Goal: Information Seeking & Learning: Learn about a topic

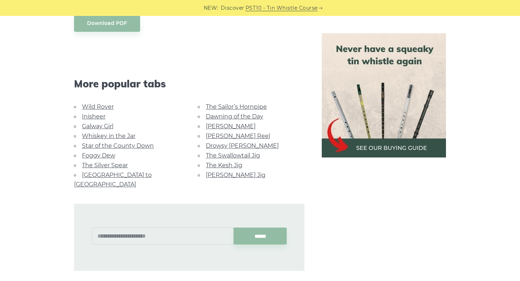
scroll to position [357, 0]
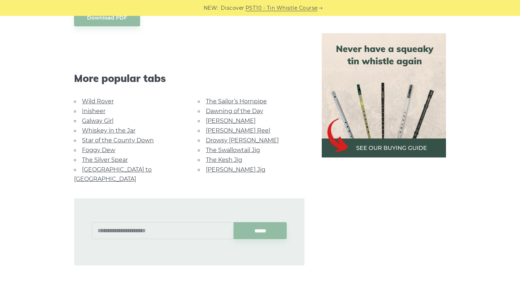
click at [101, 150] on link "Foggy Dew" at bounding box center [98, 150] width 33 height 7
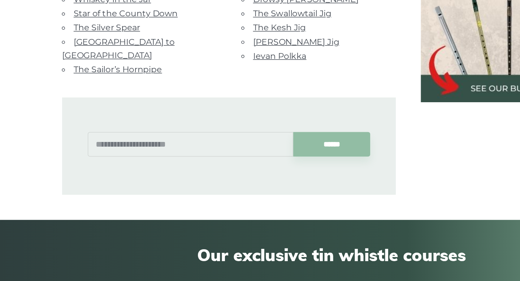
scroll to position [511, 0]
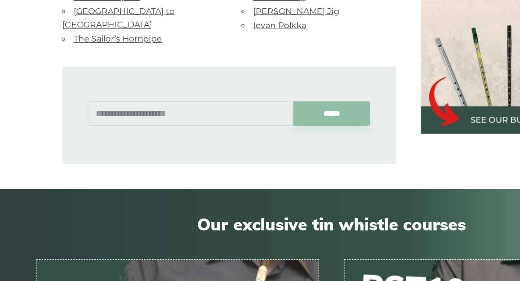
click at [217, 82] on link "Ievan Polkka" at bounding box center [224, 82] width 37 height 7
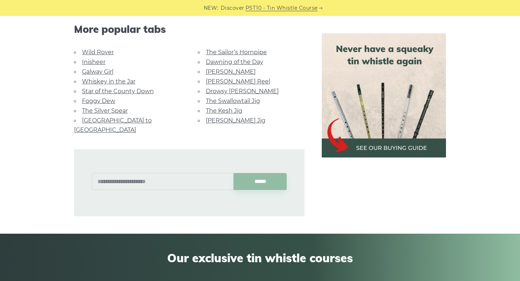
scroll to position [1746, 0]
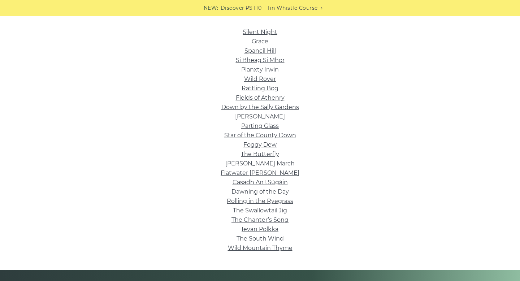
scroll to position [181, 0]
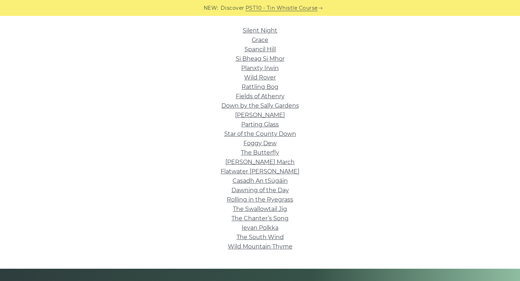
click at [182, 119] on li "Roddy Mc Corley" at bounding box center [259, 114] width 407 height 9
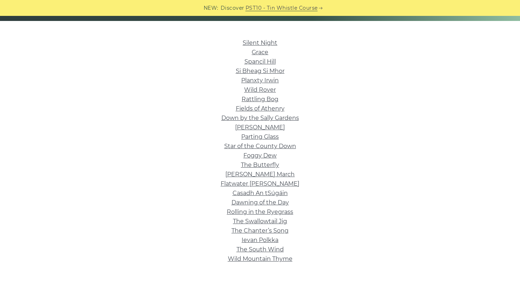
scroll to position [165, 0]
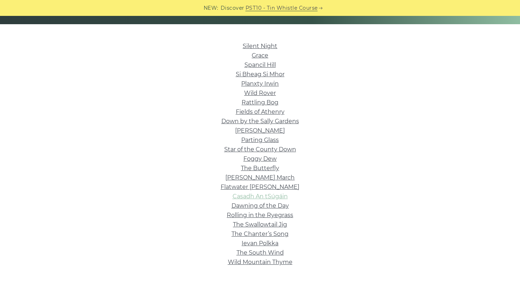
click at [242, 195] on link "Casadh An tSúgáin" at bounding box center [259, 196] width 55 height 7
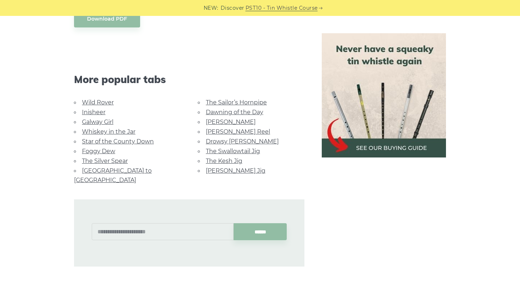
scroll to position [431, 0]
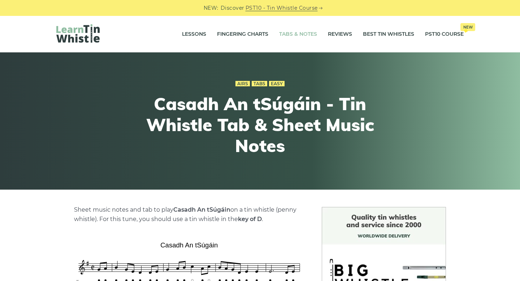
click at [309, 31] on link "Tabs & Notes" at bounding box center [298, 34] width 38 height 18
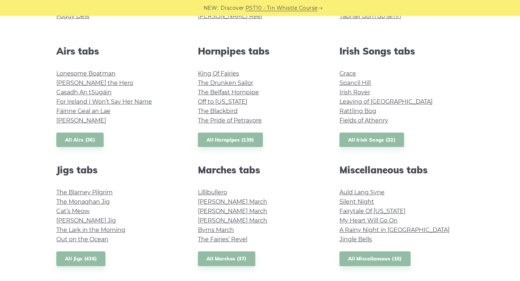
scroll to position [222, 0]
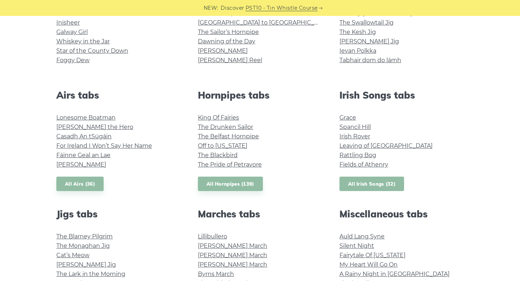
click at [363, 187] on link "All Irish Songs (32)" at bounding box center [371, 183] width 65 height 15
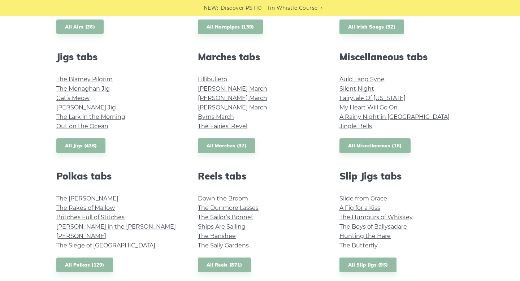
scroll to position [388, 0]
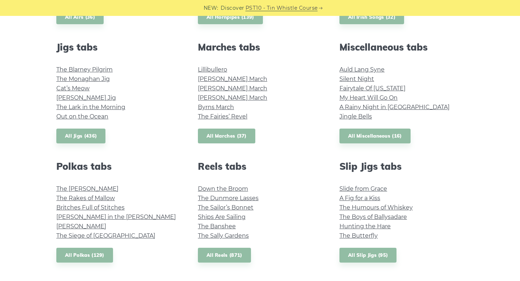
click at [225, 130] on link "All Marches (37)" at bounding box center [226, 135] width 57 height 15
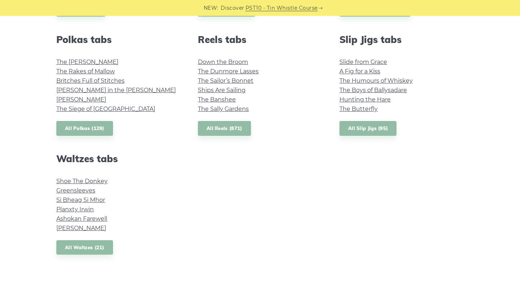
scroll to position [524, 0]
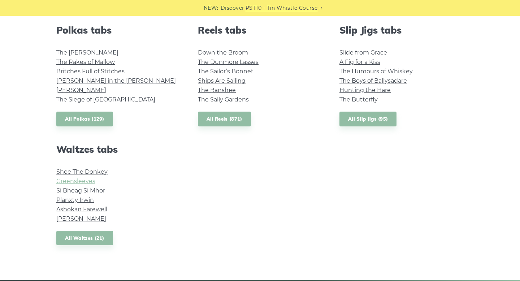
click at [91, 178] on link "Greensleeves" at bounding box center [75, 181] width 39 height 7
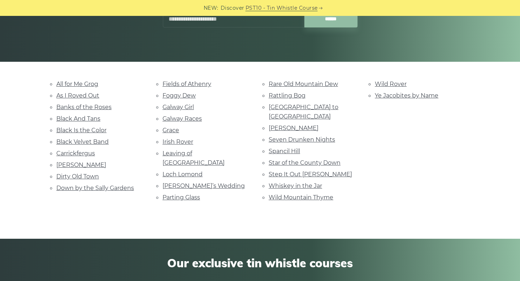
scroll to position [83, 0]
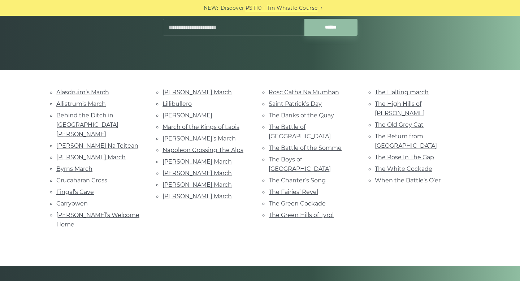
scroll to position [120, 0]
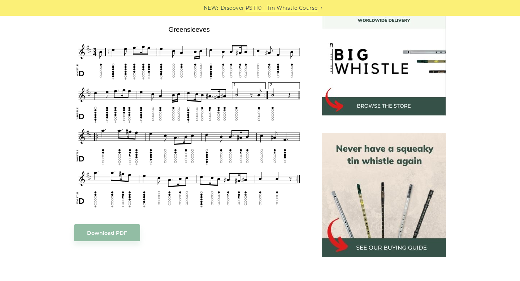
scroll to position [216, 0]
